Goal: Check status

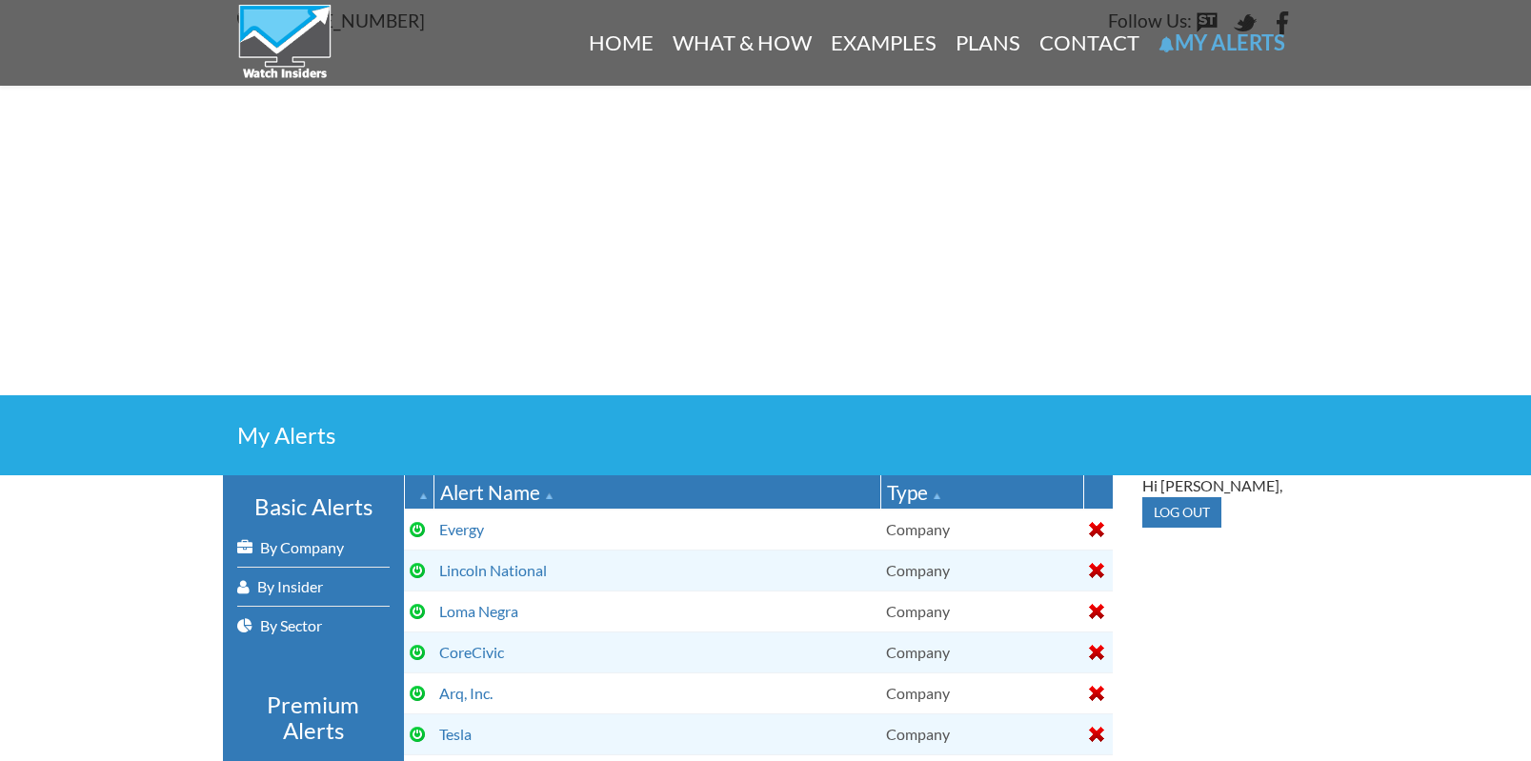
select select
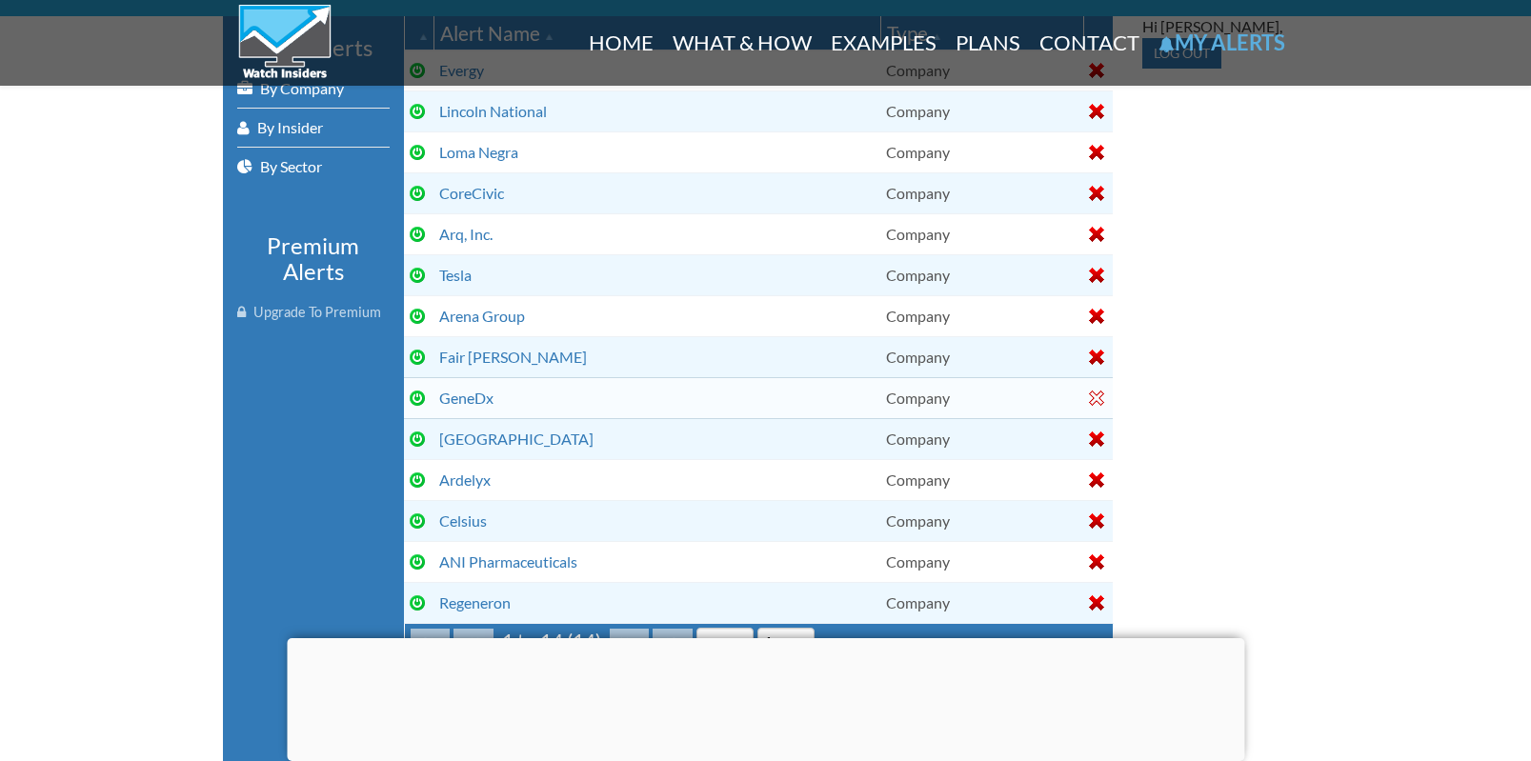
scroll to position [479, 0]
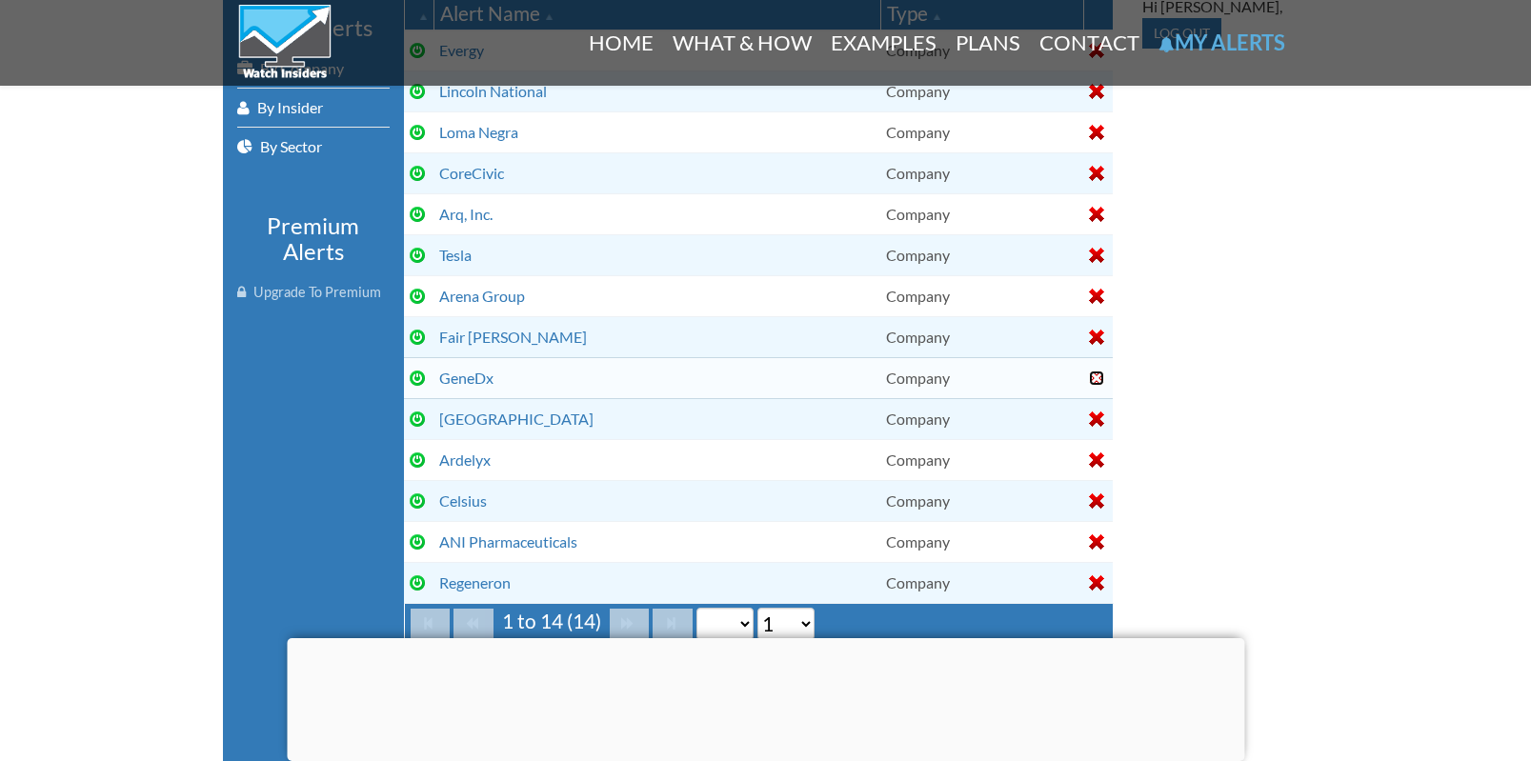
click at [1096, 373] on div at bounding box center [1096, 378] width 15 height 15
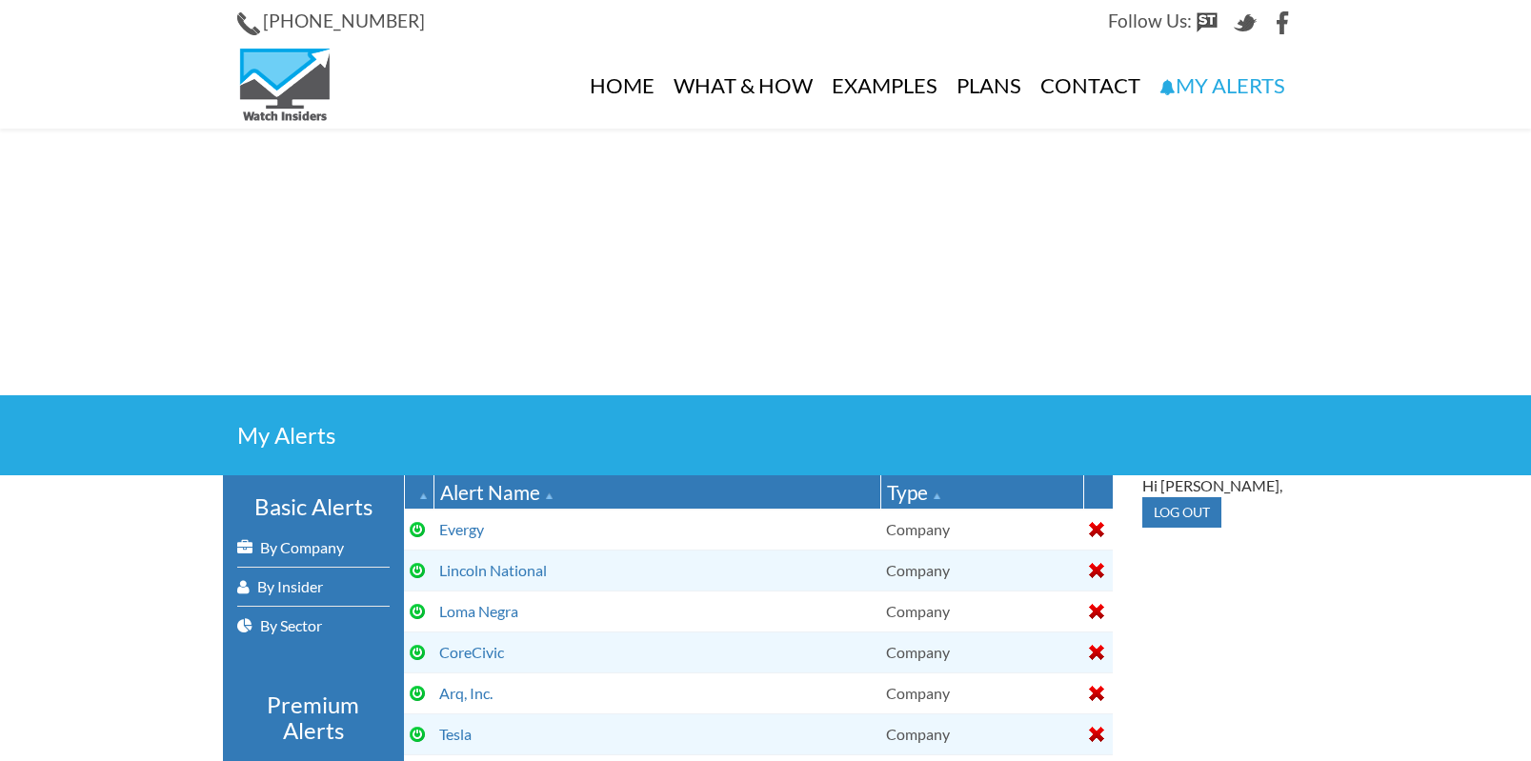
select select
